Goal: Communication & Community: Answer question/provide support

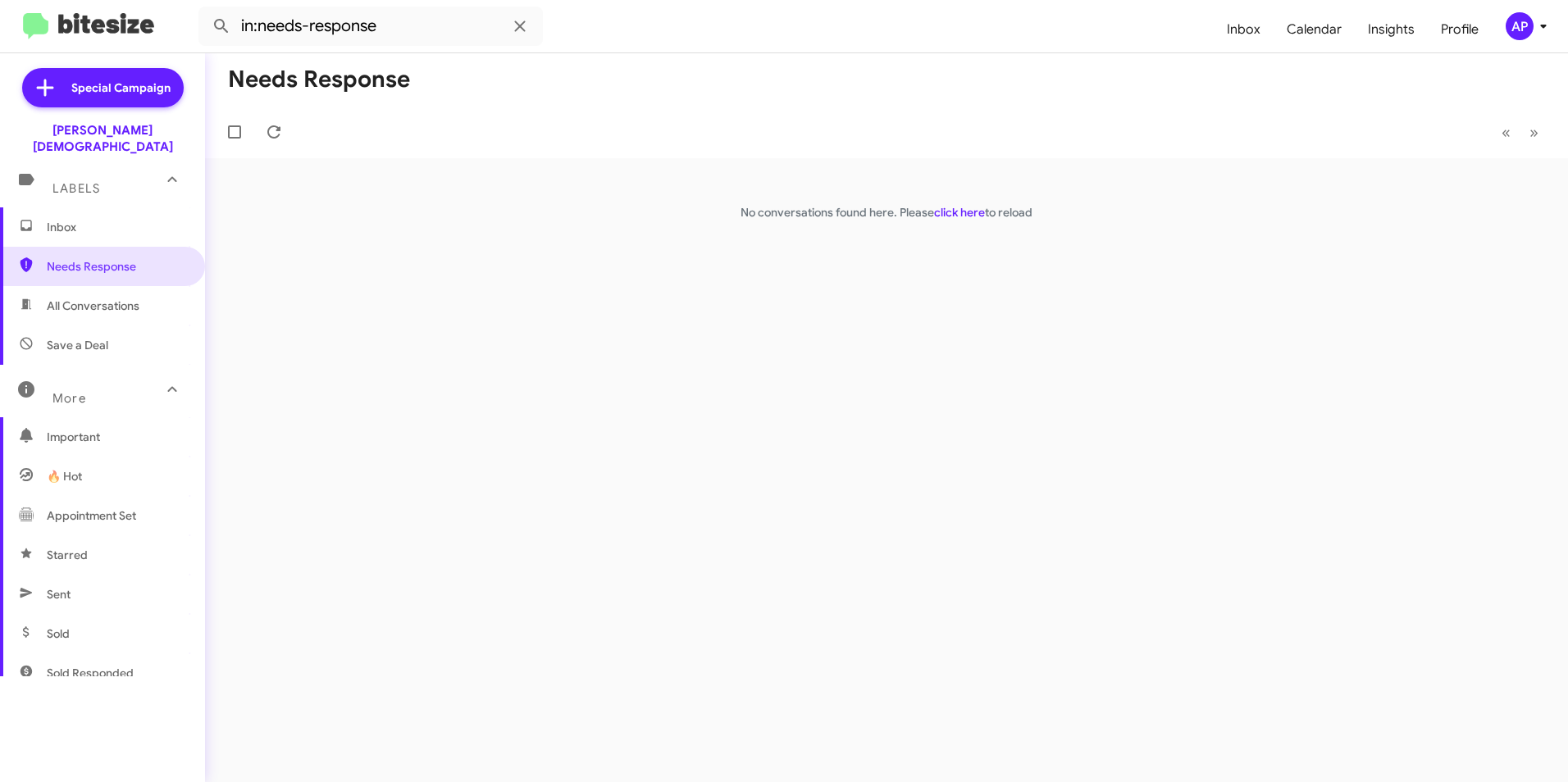
click at [950, 211] on link "click here" at bounding box center [959, 212] width 50 height 15
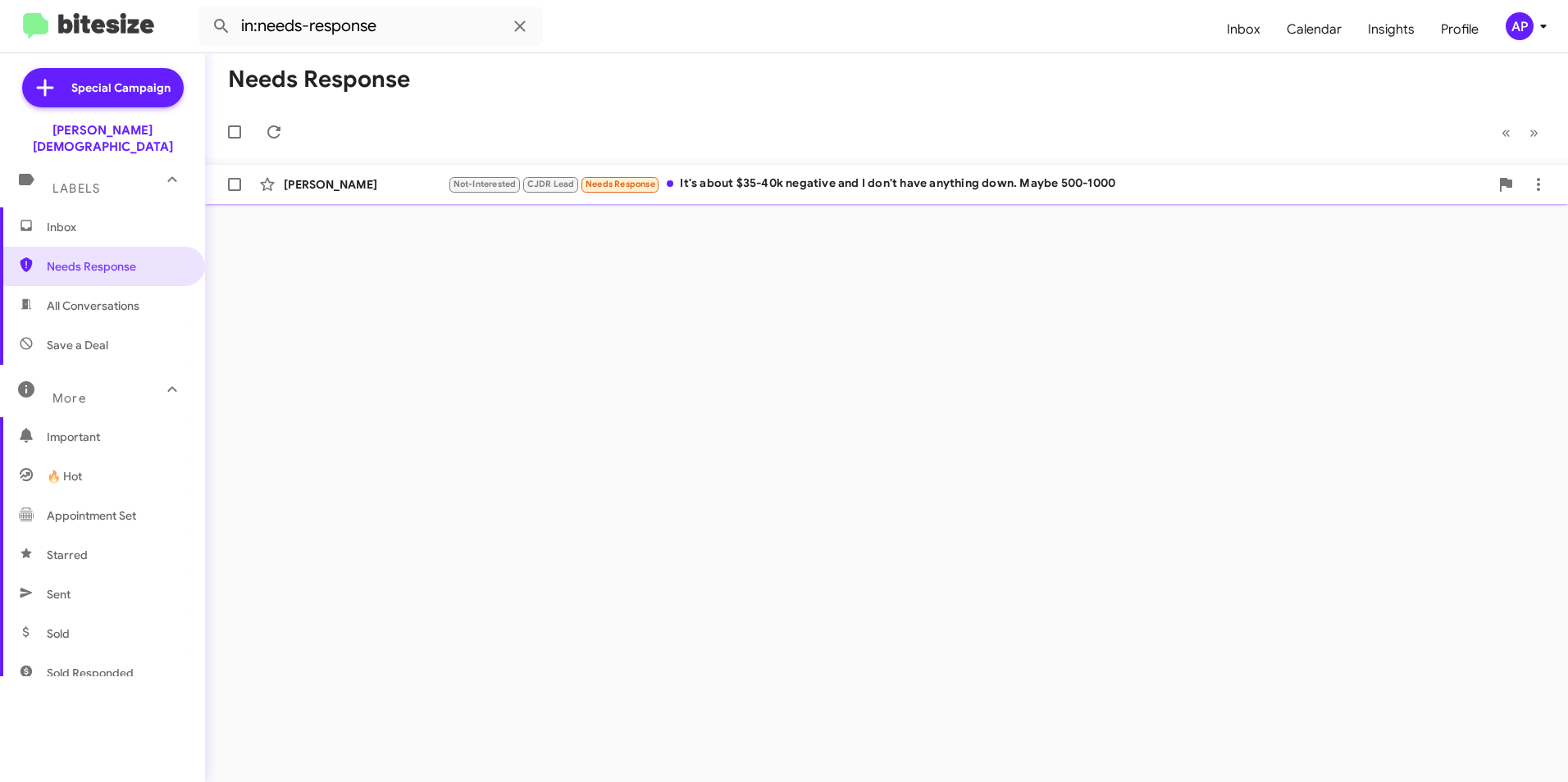
click at [317, 184] on div "[PERSON_NAME]" at bounding box center [365, 184] width 164 height 17
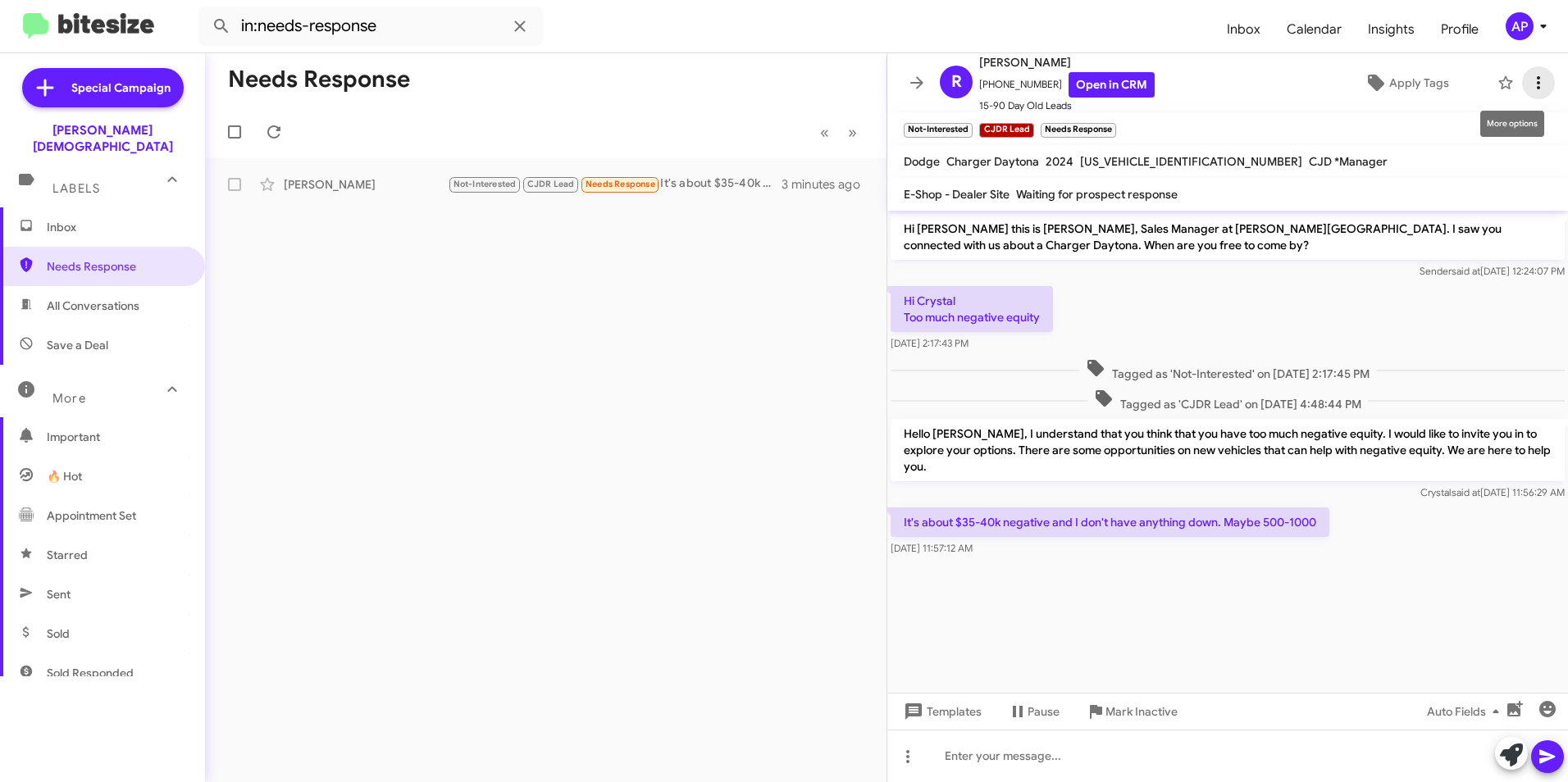
click at [1530, 81] on icon at bounding box center [1538, 83] width 20 height 20
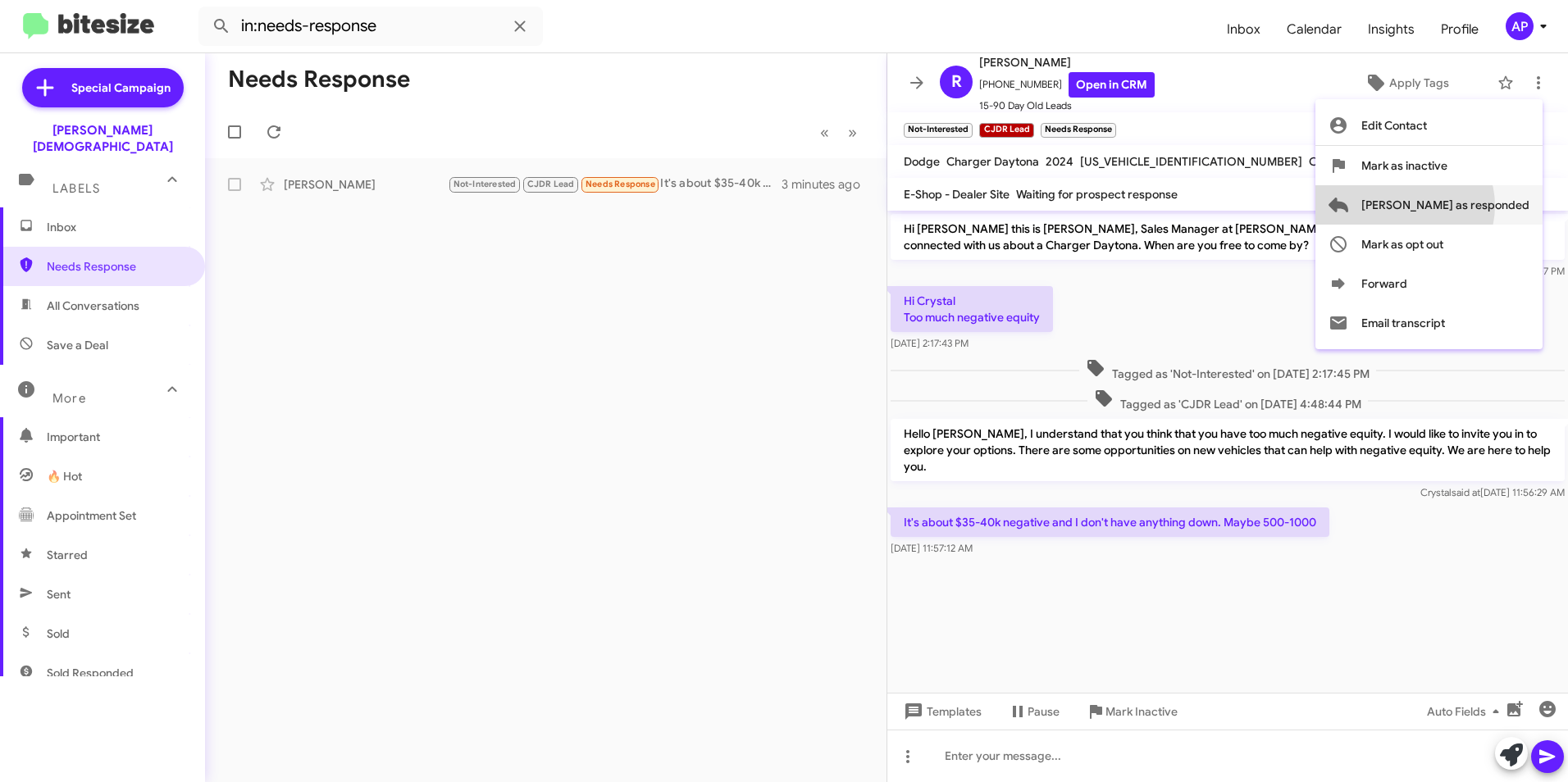
click at [1470, 206] on span "[PERSON_NAME] as responded" at bounding box center [1445, 204] width 168 height 39
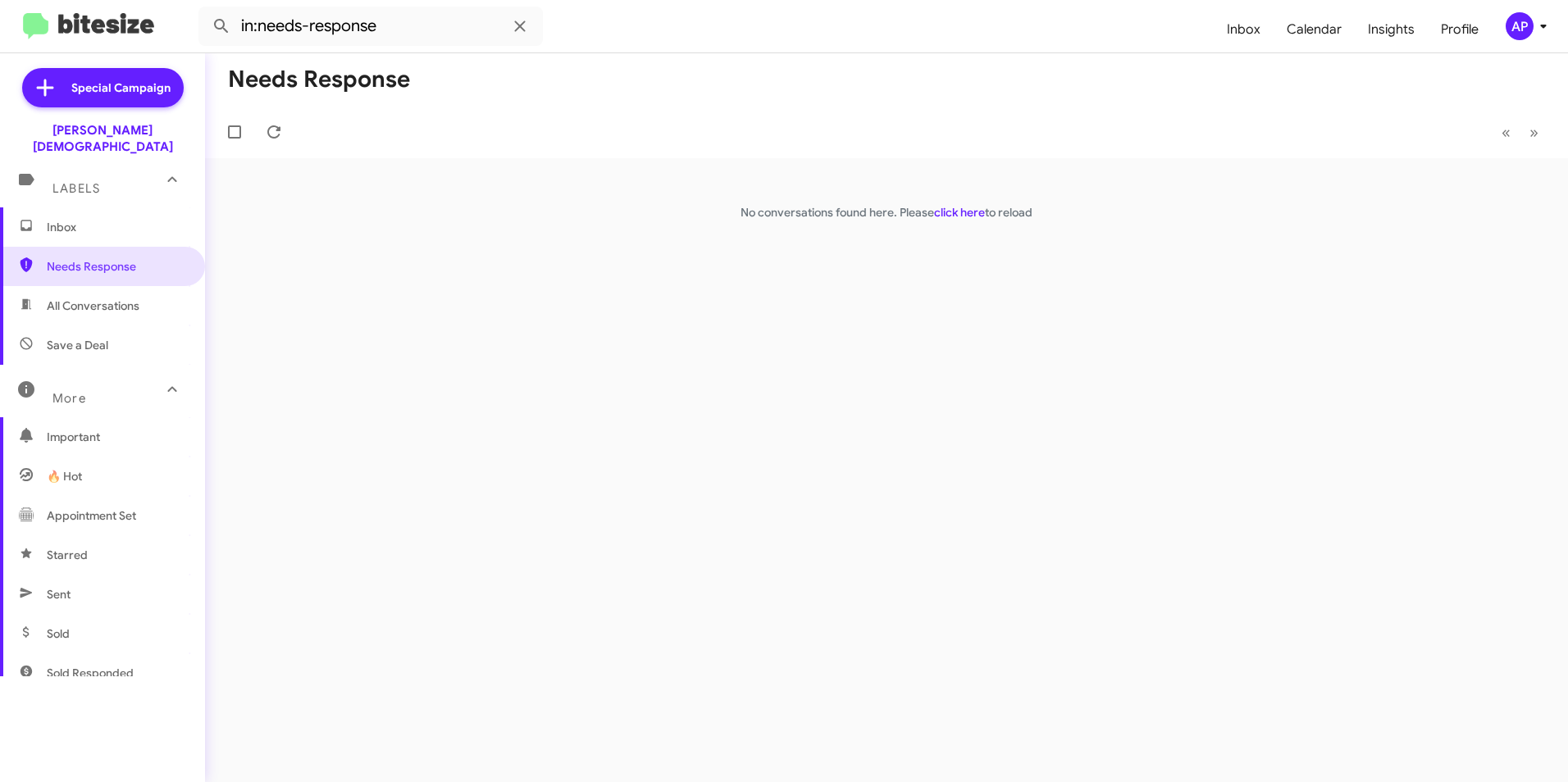
drag, startPoint x: 1078, startPoint y: 444, endPoint x: 471, endPoint y: 381, distance: 610.3
click at [1076, 444] on div "Needs Response « Previous » Next No conversations found here. Please click here…" at bounding box center [887, 417] width 1363 height 729
click at [561, 407] on div "Needs Response « Previous » Next No conversations found here. Please click here…" at bounding box center [887, 417] width 1363 height 729
drag, startPoint x: 559, startPoint y: 415, endPoint x: 699, endPoint y: 418, distance: 140.0
click at [699, 418] on div "Needs Response « Previous » Next No conversations found here. Please click here…" at bounding box center [887, 417] width 1363 height 729
